Goal: Navigation & Orientation: Find specific page/section

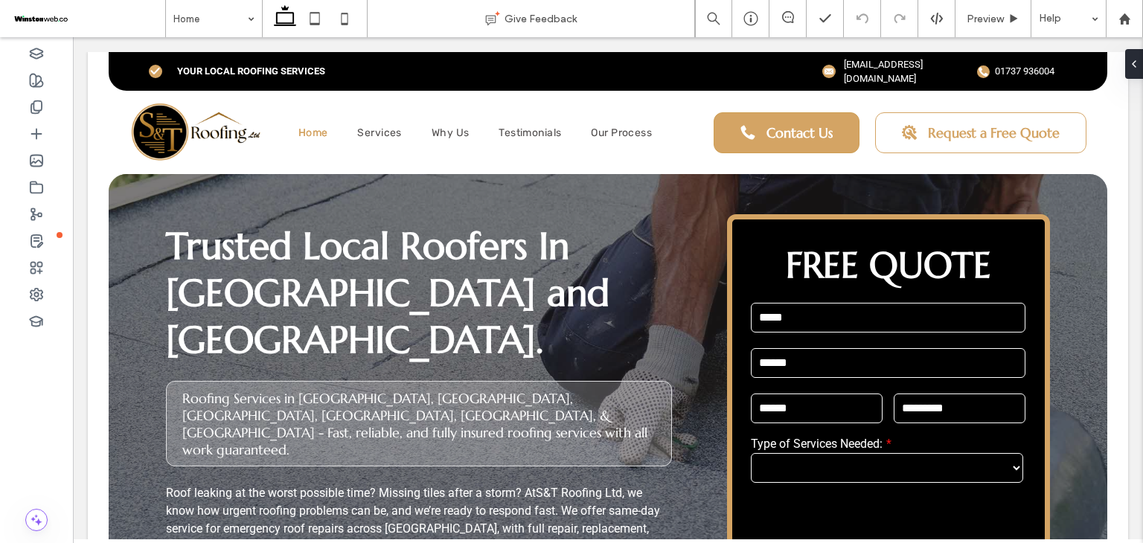
click at [71, 17] on span at bounding box center [88, 19] width 154 height 30
